Goal: Task Accomplishment & Management: Manage account settings

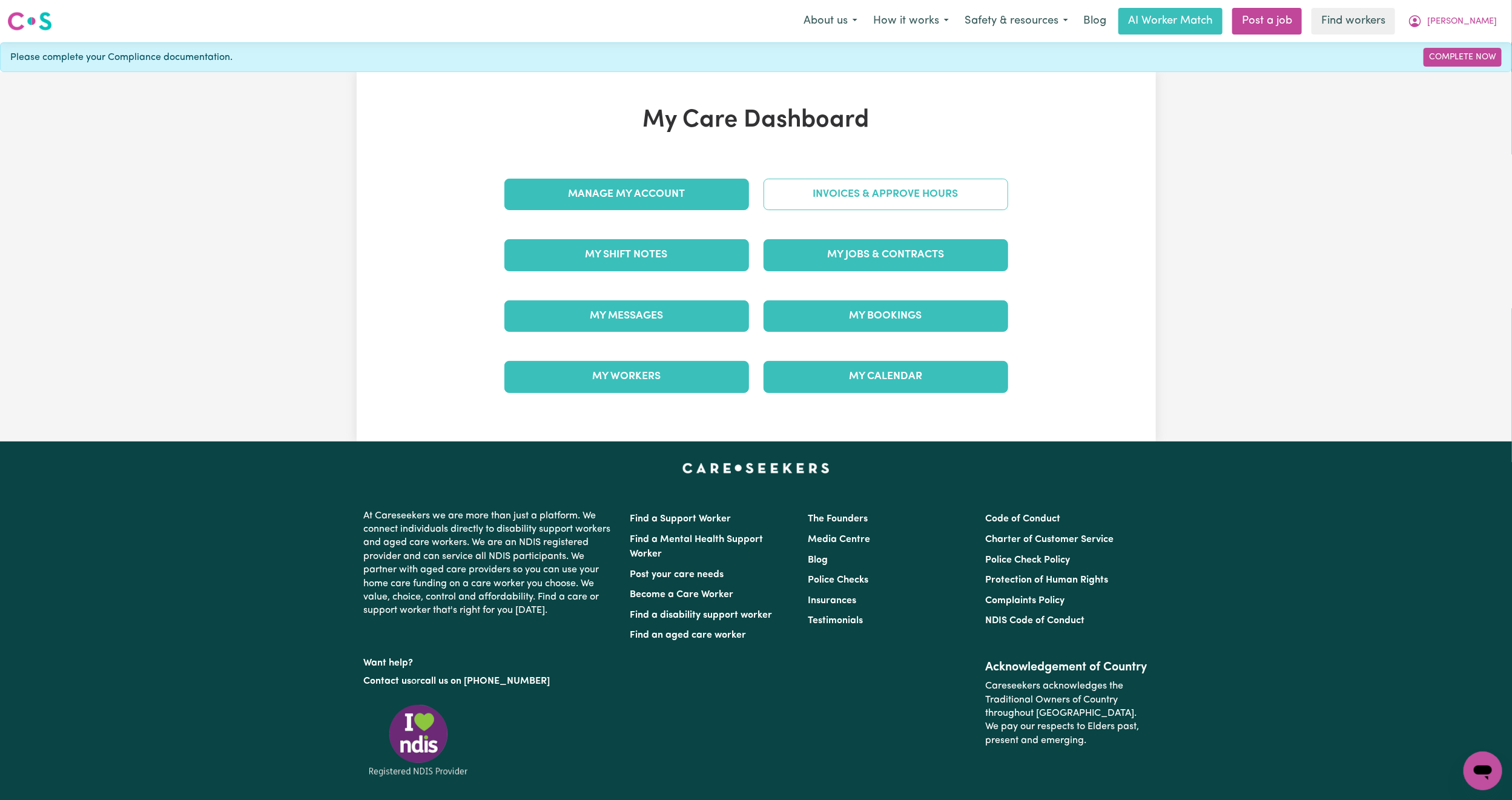
click at [778, 189] on link "Invoices & Approve Hours" at bounding box center [886, 194] width 244 height 31
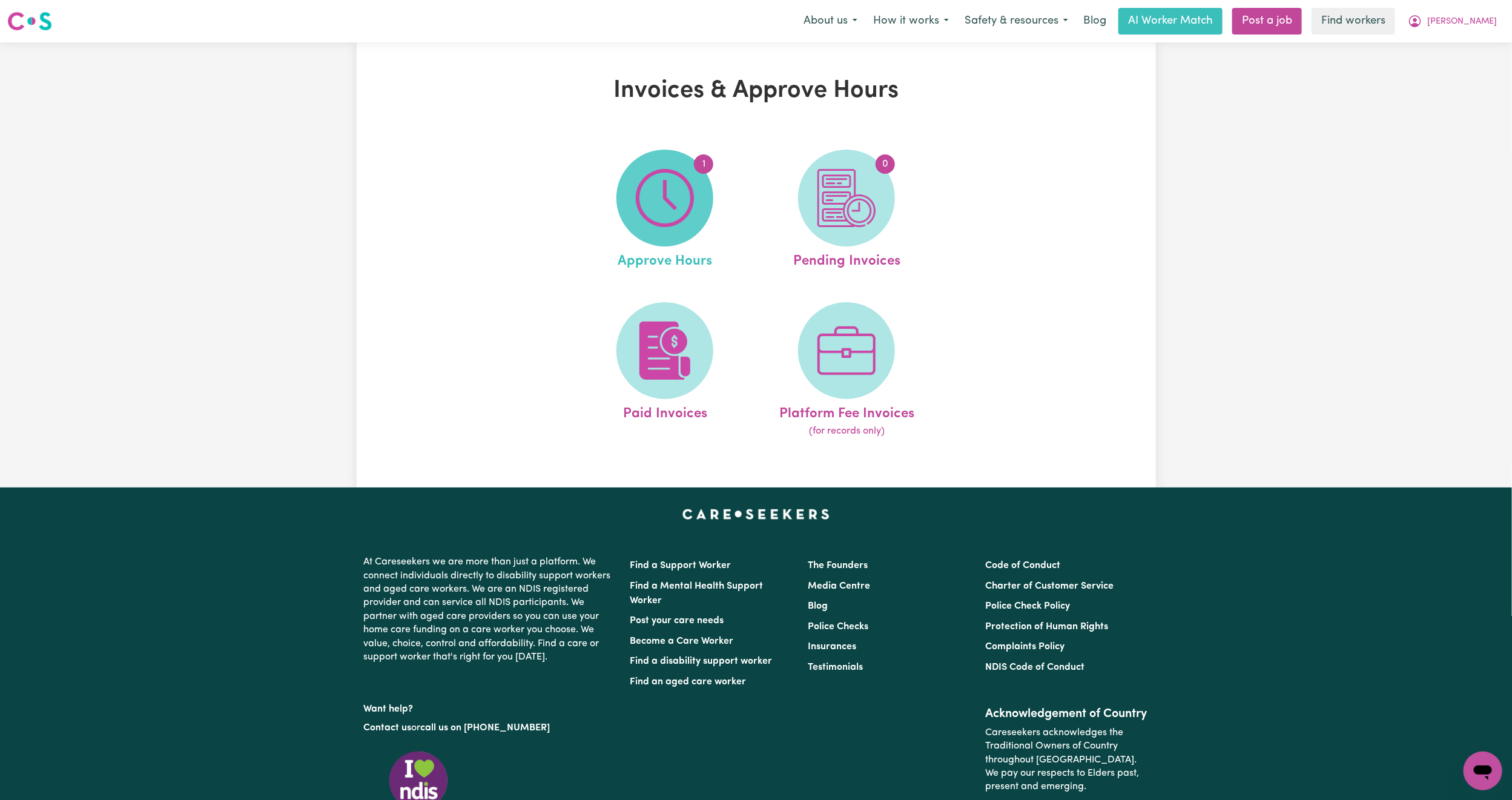
click at [629, 229] on span "1" at bounding box center [665, 198] width 97 height 97
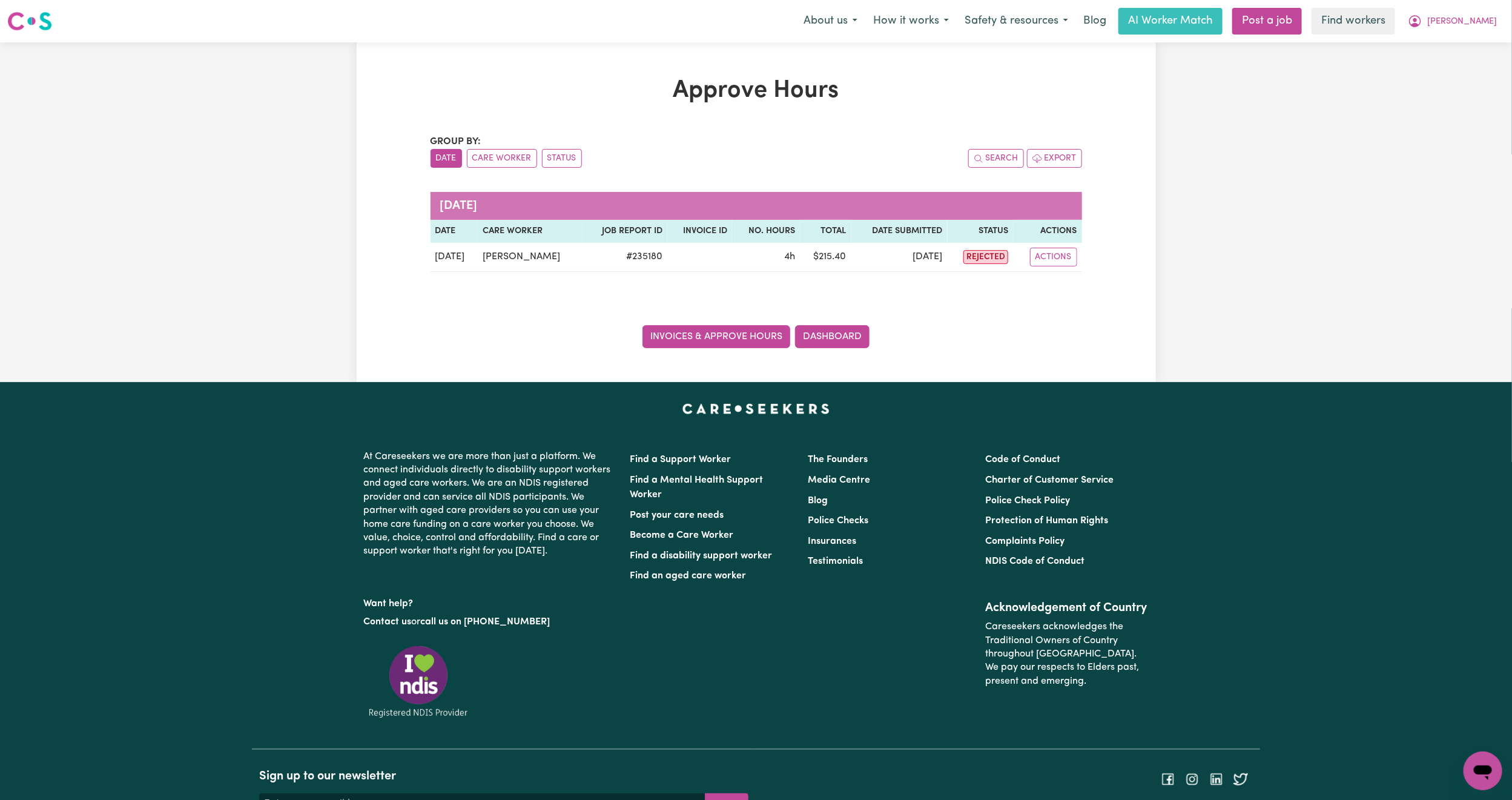
click at [689, 338] on link "Invoices & Approve Hours" at bounding box center [716, 336] width 148 height 23
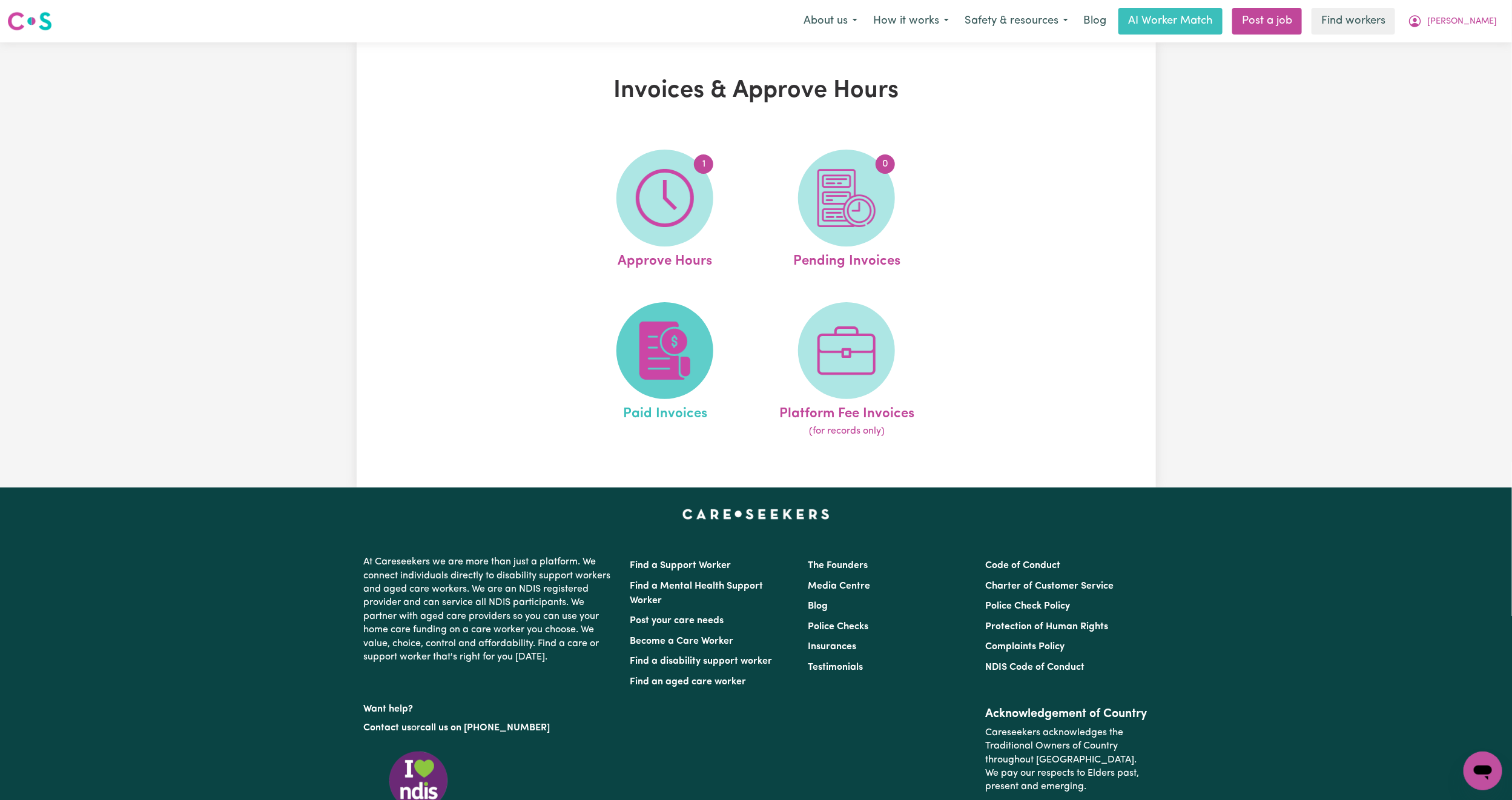
click at [629, 316] on span at bounding box center [665, 351] width 97 height 97
